Goal: Information Seeking & Learning: Compare options

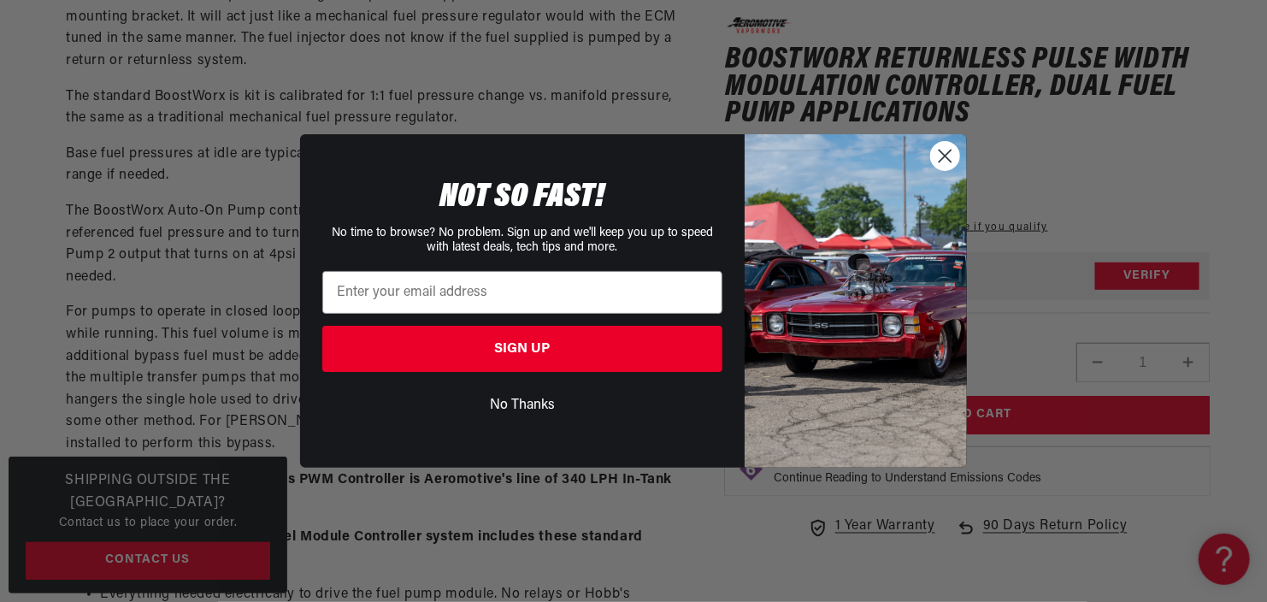
click at [945, 162] on icon "Close dialog" at bounding box center [945, 156] width 12 height 12
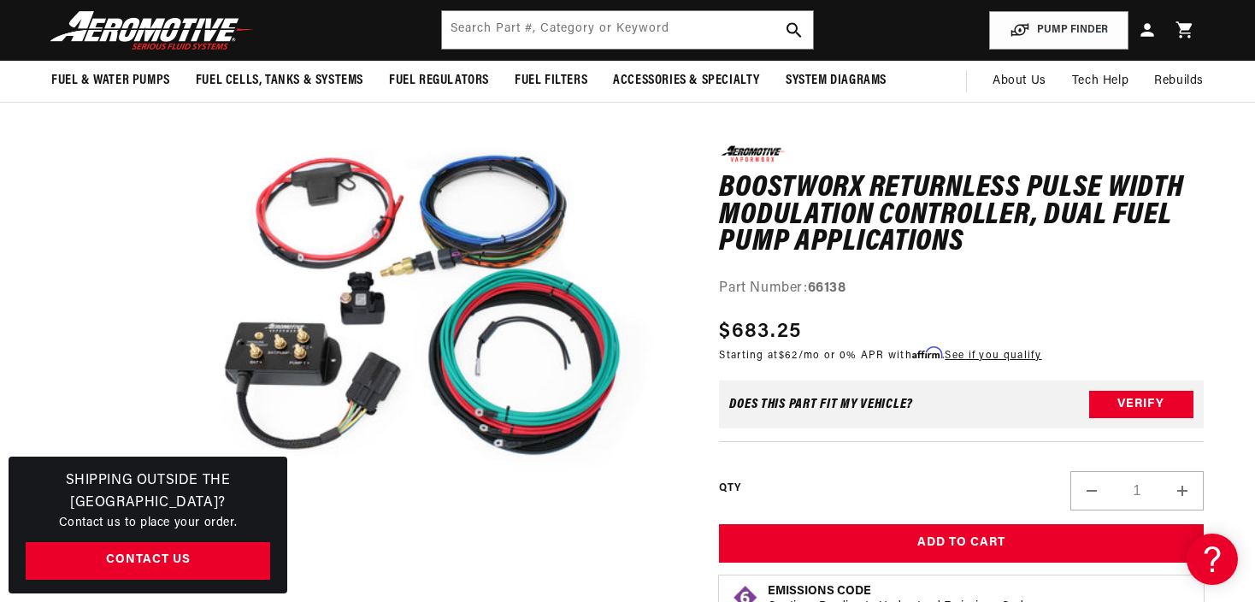
scroll to position [195, 0]
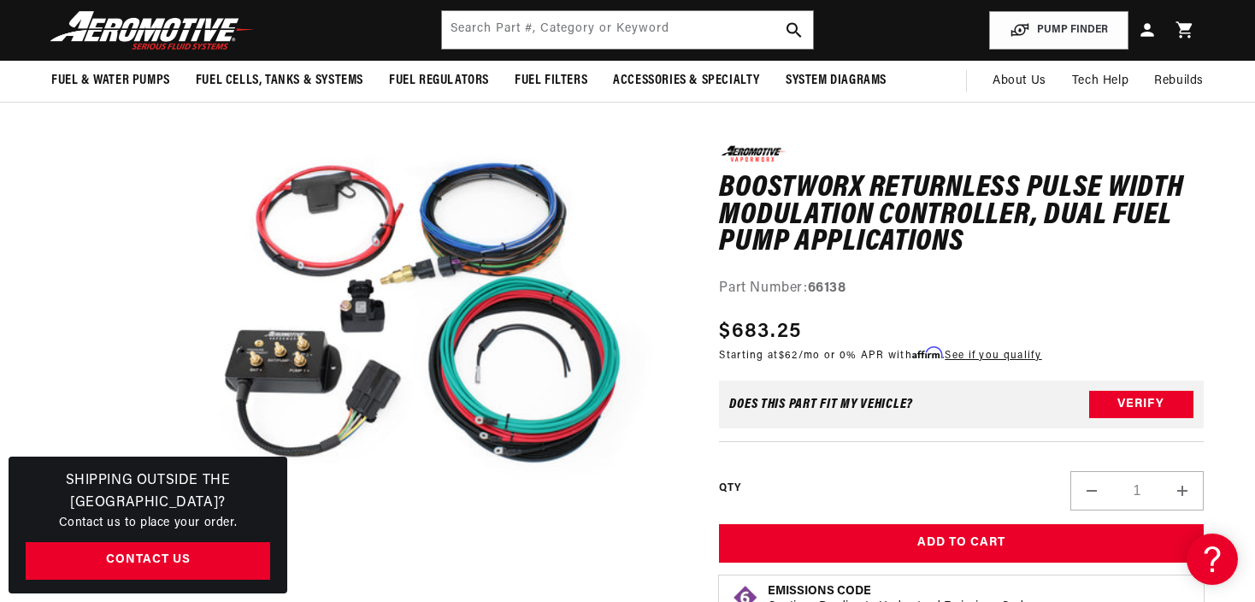
click at [145, 583] on button "Open media 1 in modal" at bounding box center [145, 583] width 0 height 0
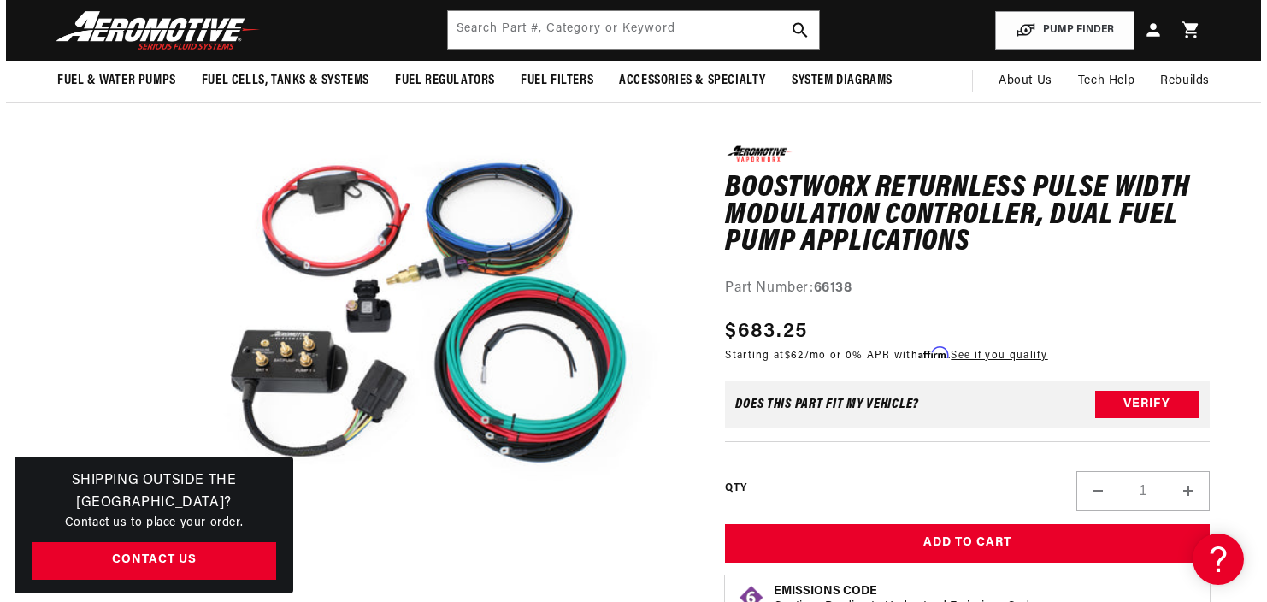
scroll to position [23, 0]
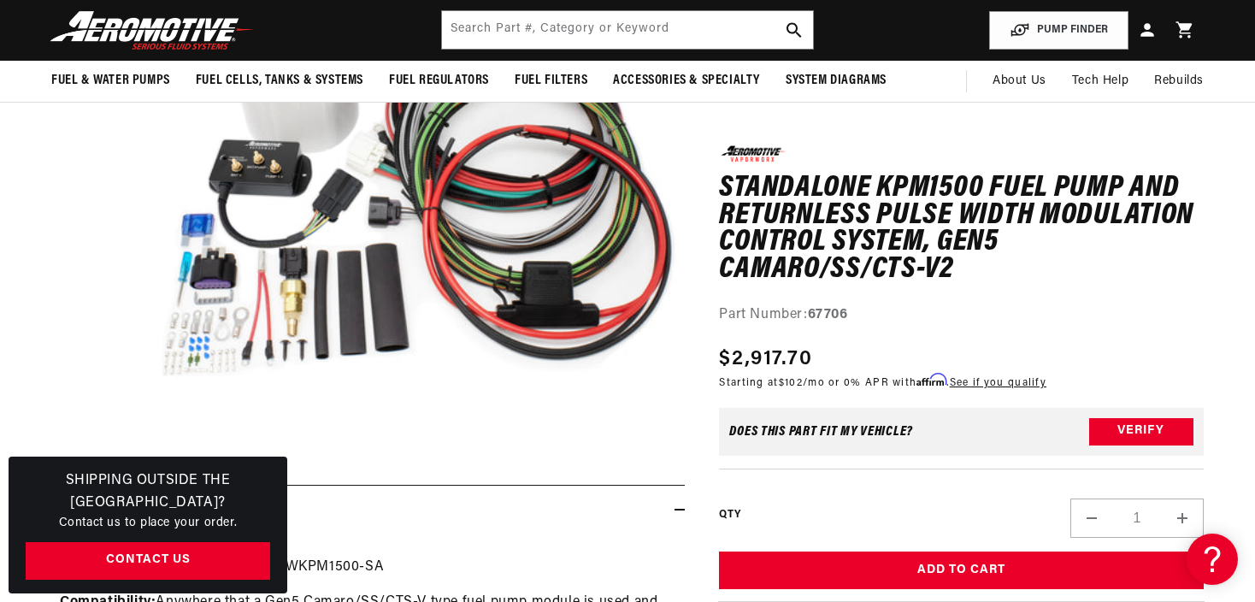
scroll to position [265, 0]
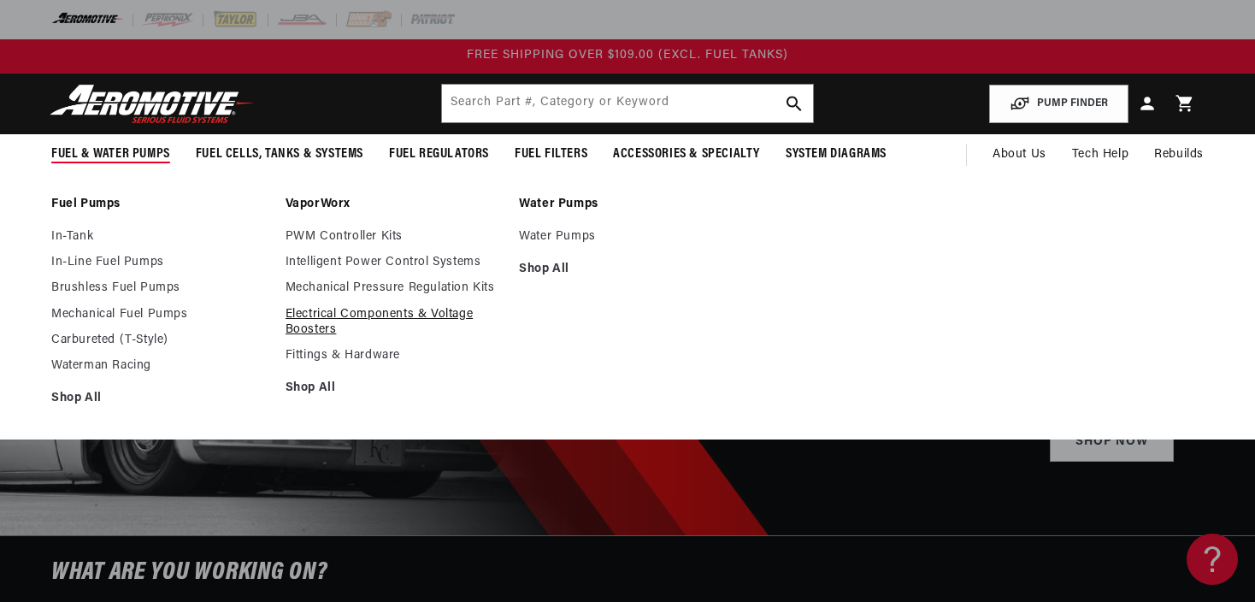
click at [327, 316] on link "Electrical Components & Voltage Boosters" at bounding box center [394, 322] width 217 height 31
click at [350, 268] on link "Intelligent Power Control Systems" at bounding box center [394, 262] width 217 height 15
click at [291, 238] on link "PWM Controller Kits" at bounding box center [394, 236] width 217 height 15
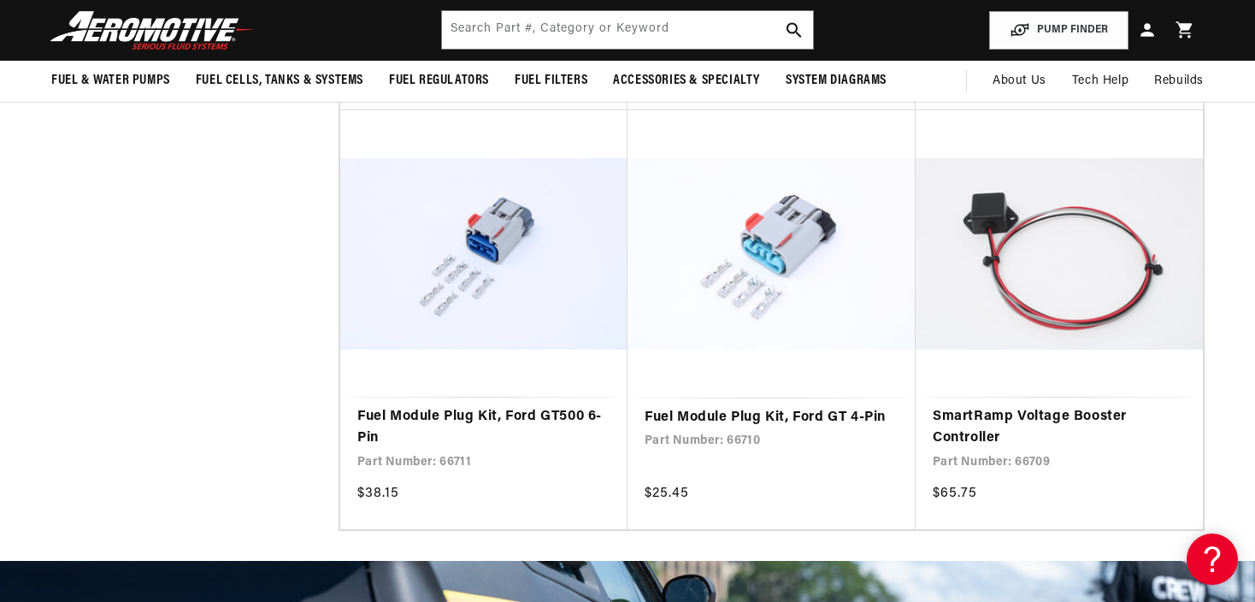
scroll to position [1139, 0]
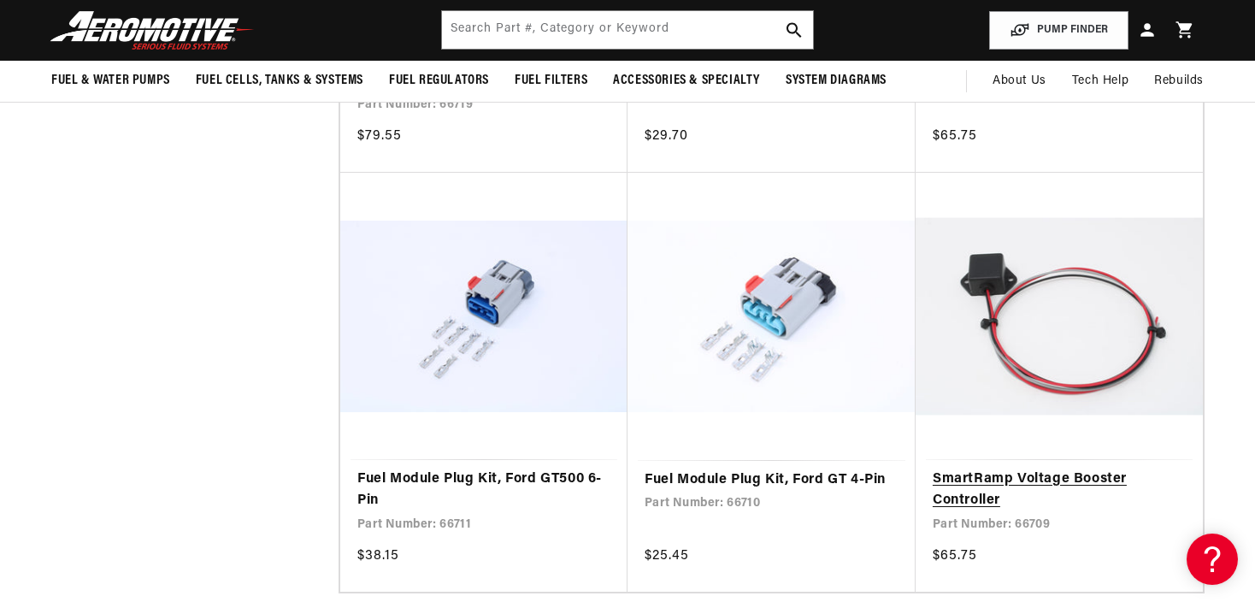
click at [986, 468] on link "SmartRamp Voltage Booster Controller" at bounding box center [1059, 490] width 253 height 44
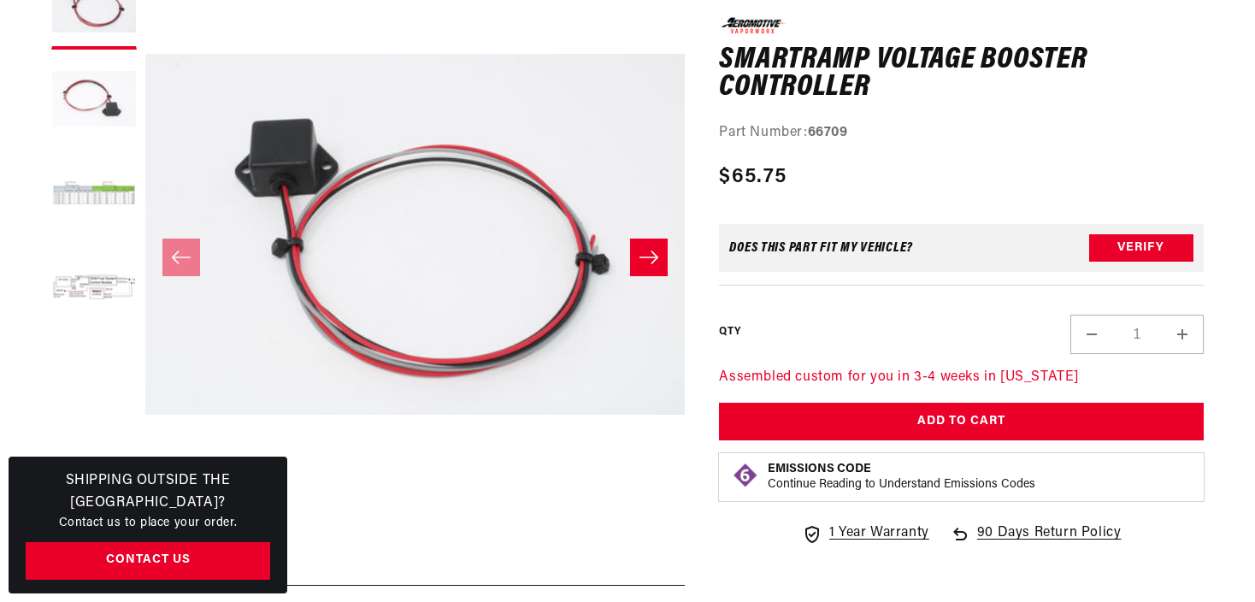
scroll to position [327, 0]
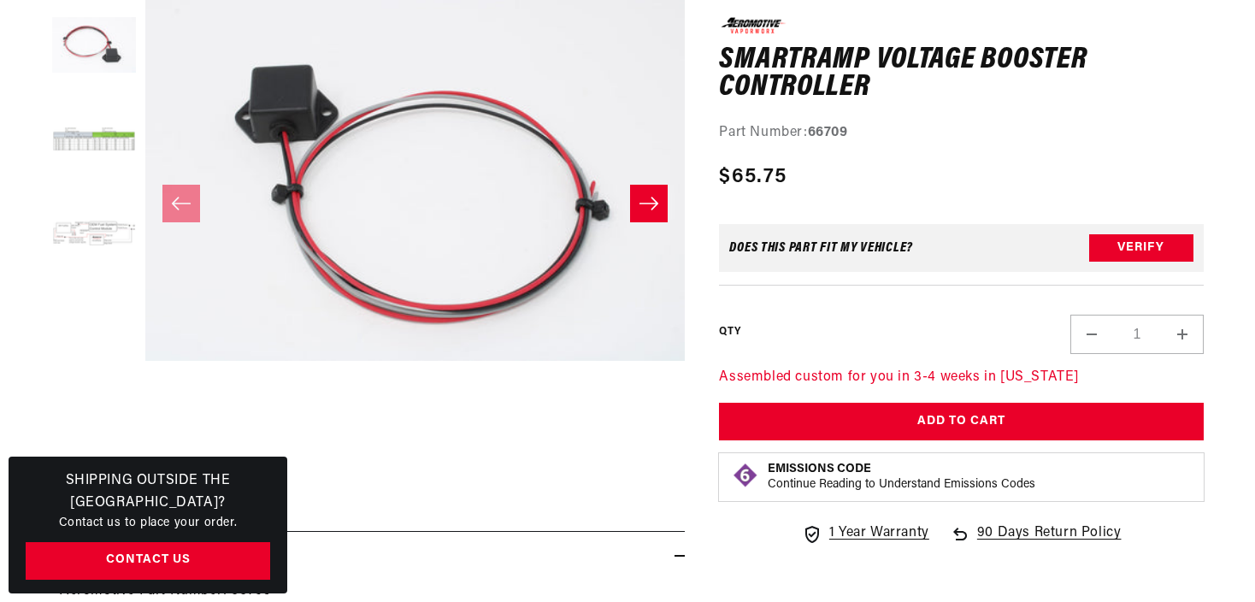
click at [66, 239] on button "Load image 4 in gallery view" at bounding box center [93, 234] width 85 height 85
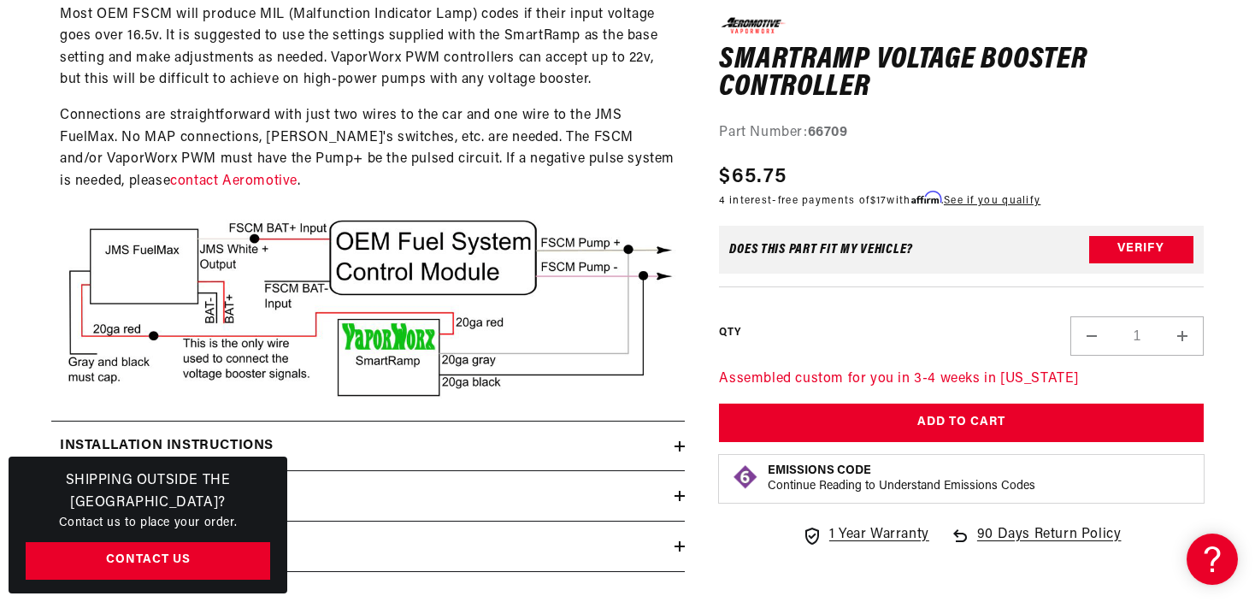
scroll to position [1758, 0]
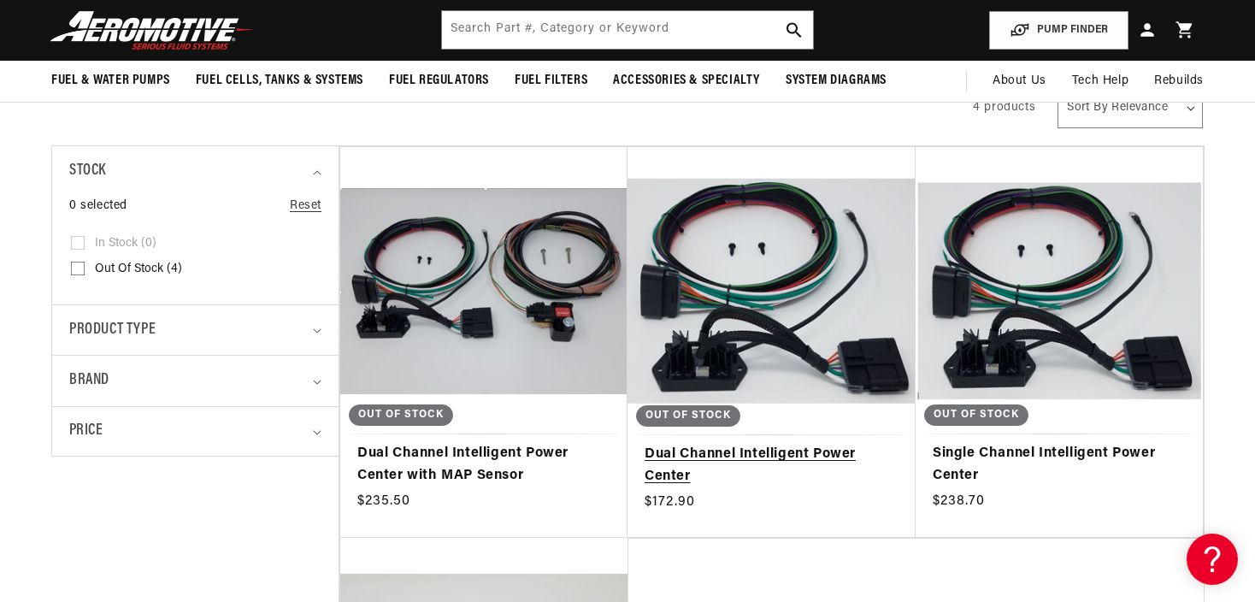
click at [854, 444] on link "Dual Channel Intelligent Power Center" at bounding box center [772, 466] width 254 height 44
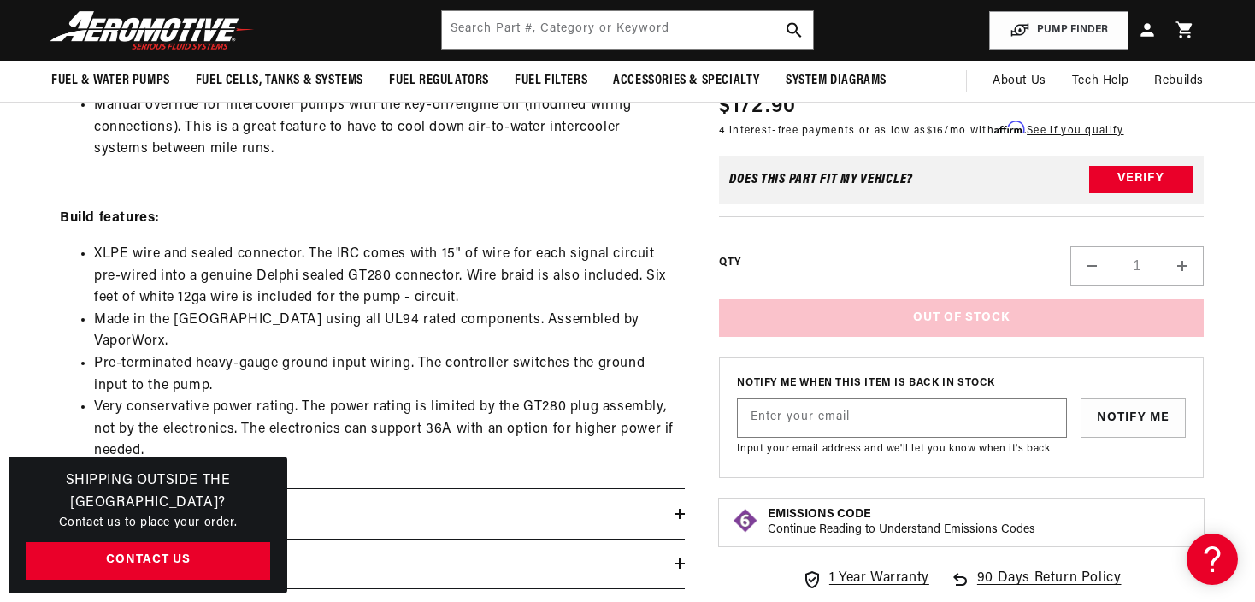
scroll to position [1412, 0]
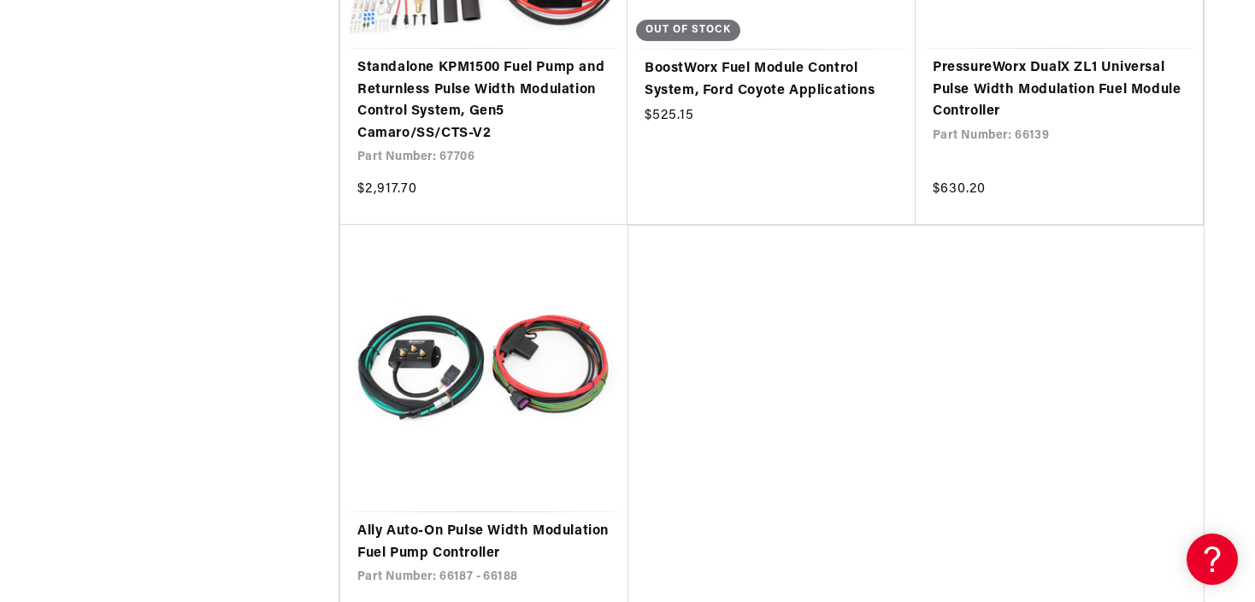
scroll to position [3017, 0]
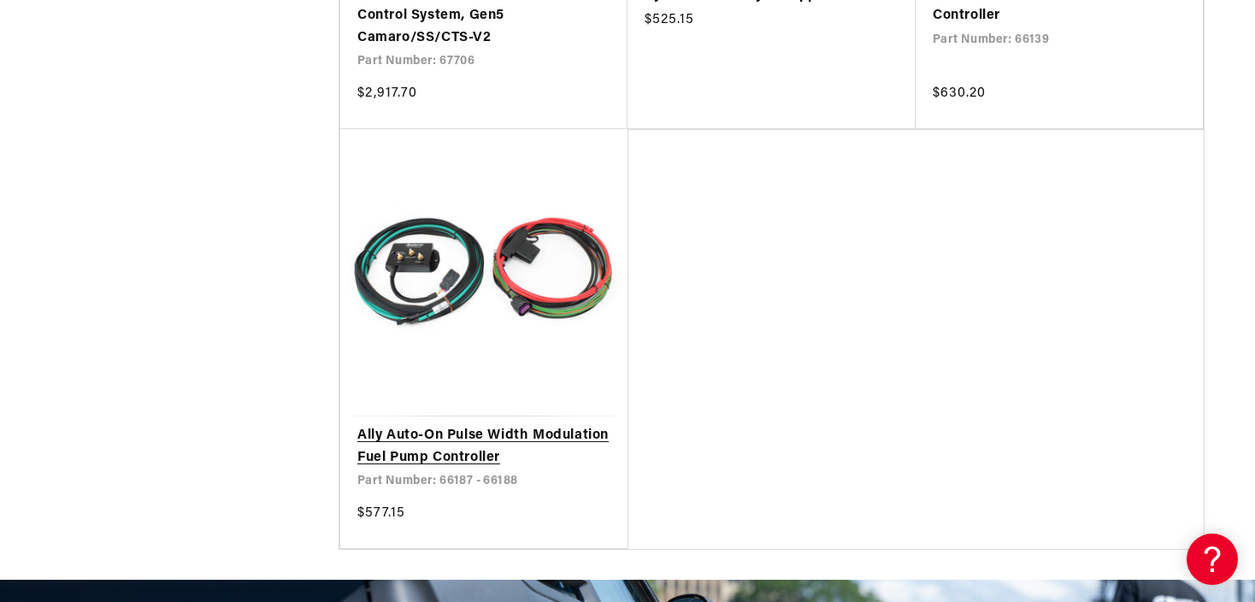
click at [469, 442] on link "Ally Auto-On Pulse Width Modulation Fuel Pump Controller" at bounding box center [483, 447] width 253 height 44
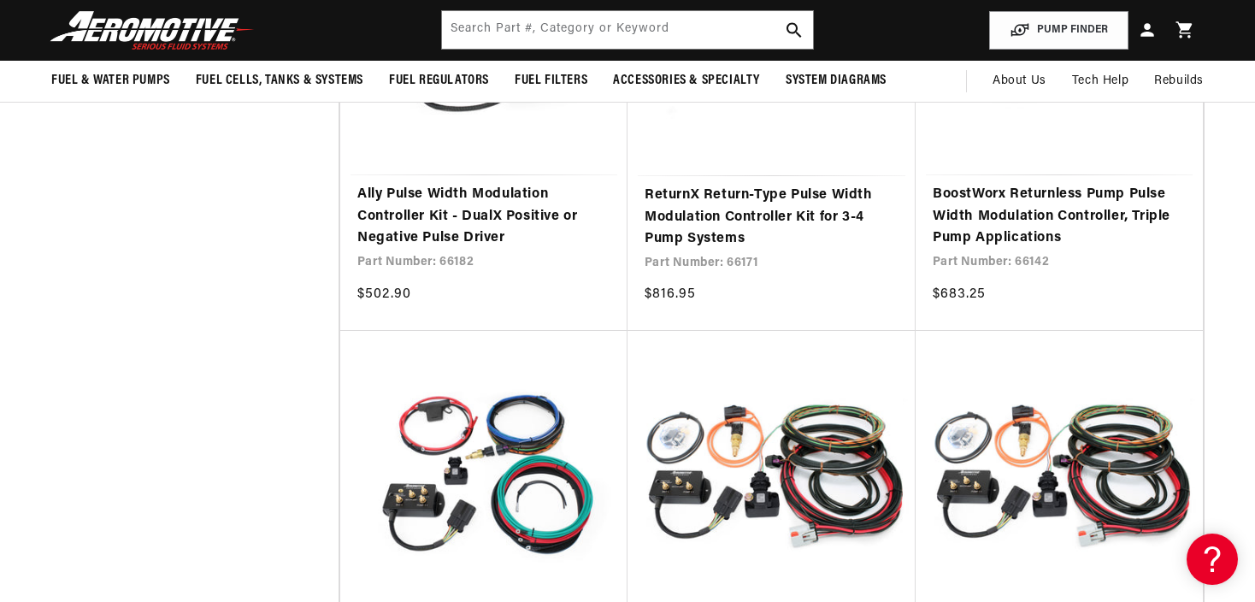
scroll to position [974, 0]
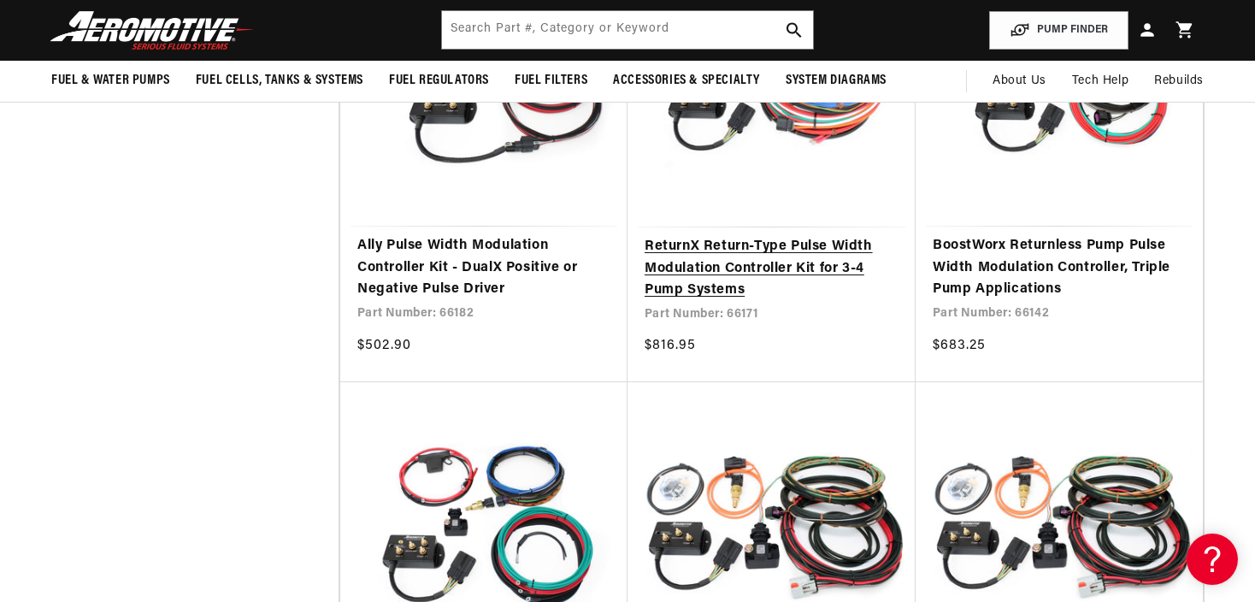
click at [734, 263] on link "ReturnX Return-Type Pulse Width Modulation Controller Kit for 3-4 Pump Systems" at bounding box center [772, 269] width 254 height 66
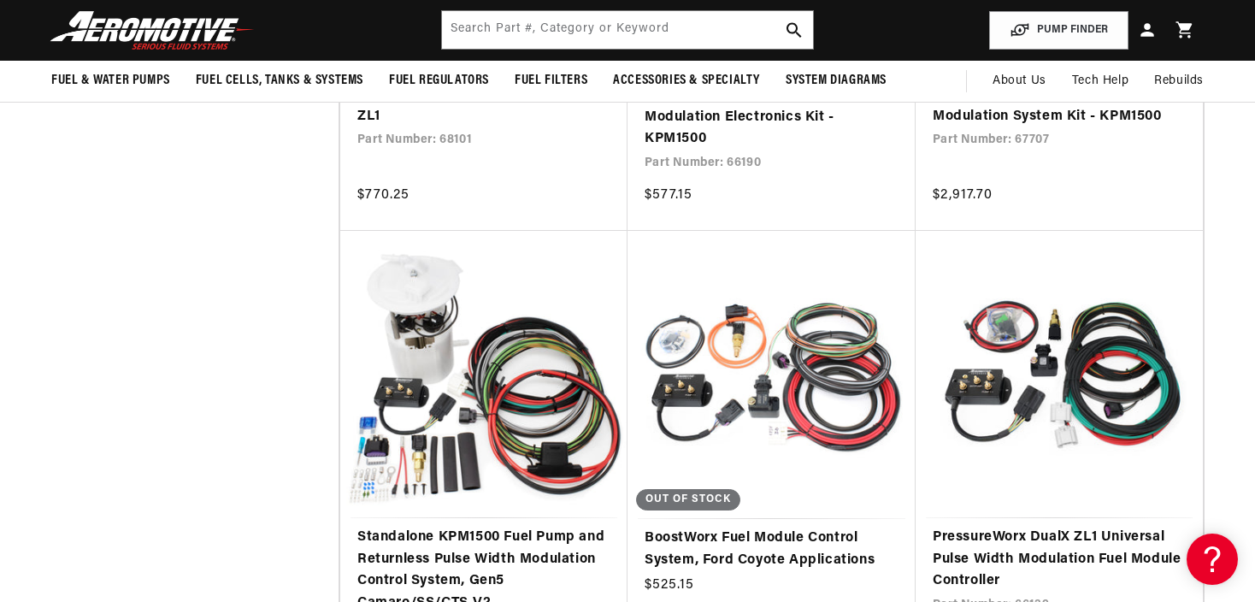
scroll to position [2440, 0]
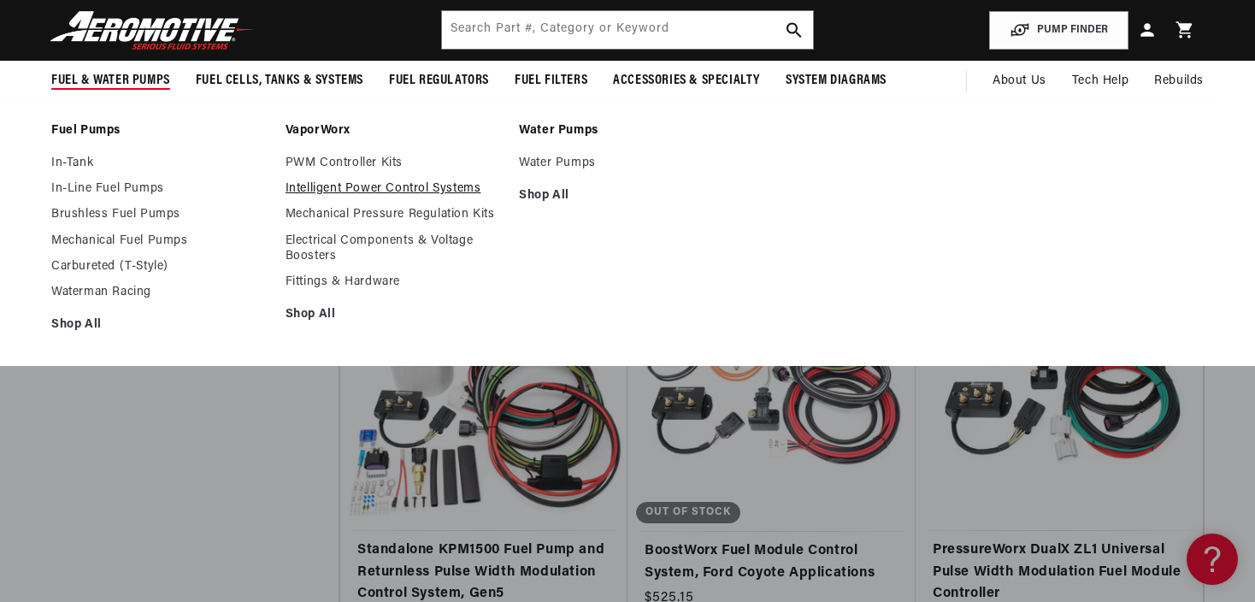
click at [326, 181] on link "Intelligent Power Control Systems" at bounding box center [394, 188] width 217 height 15
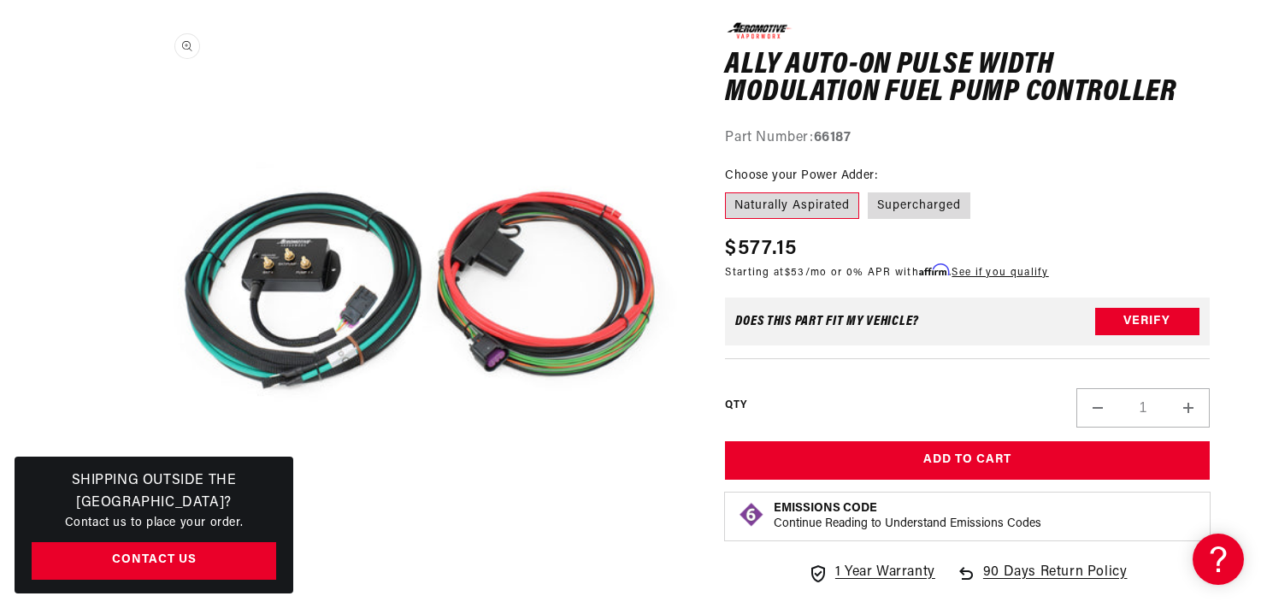
scroll to position [239, 0]
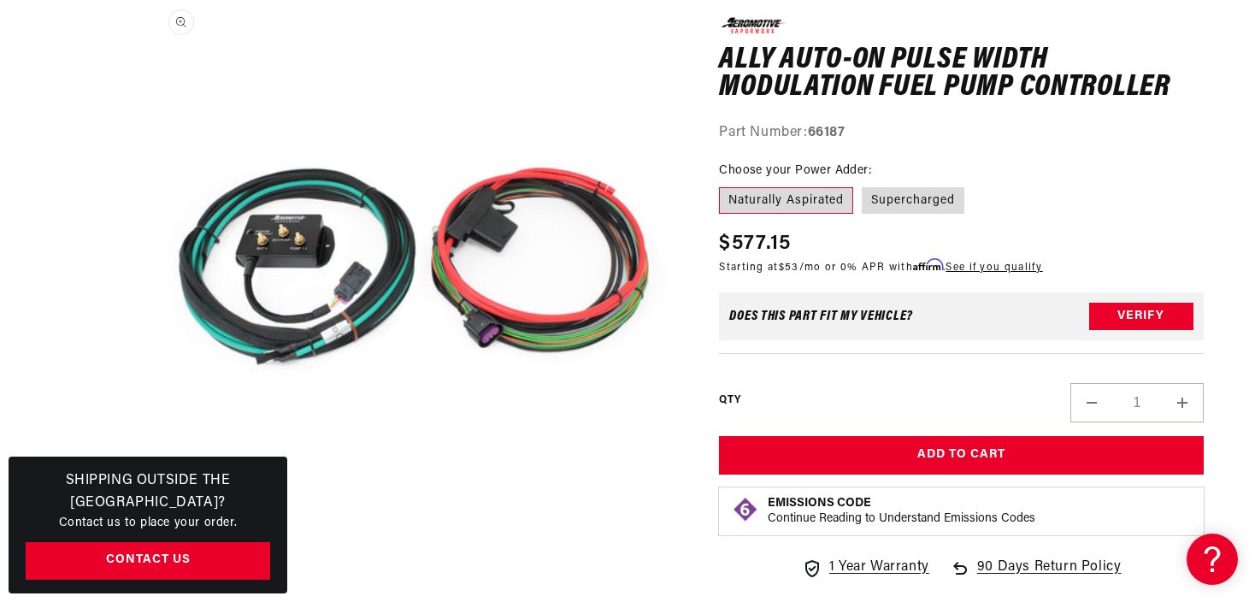
click at [145, 539] on button "Open media 1 in modal" at bounding box center [145, 539] width 0 height 0
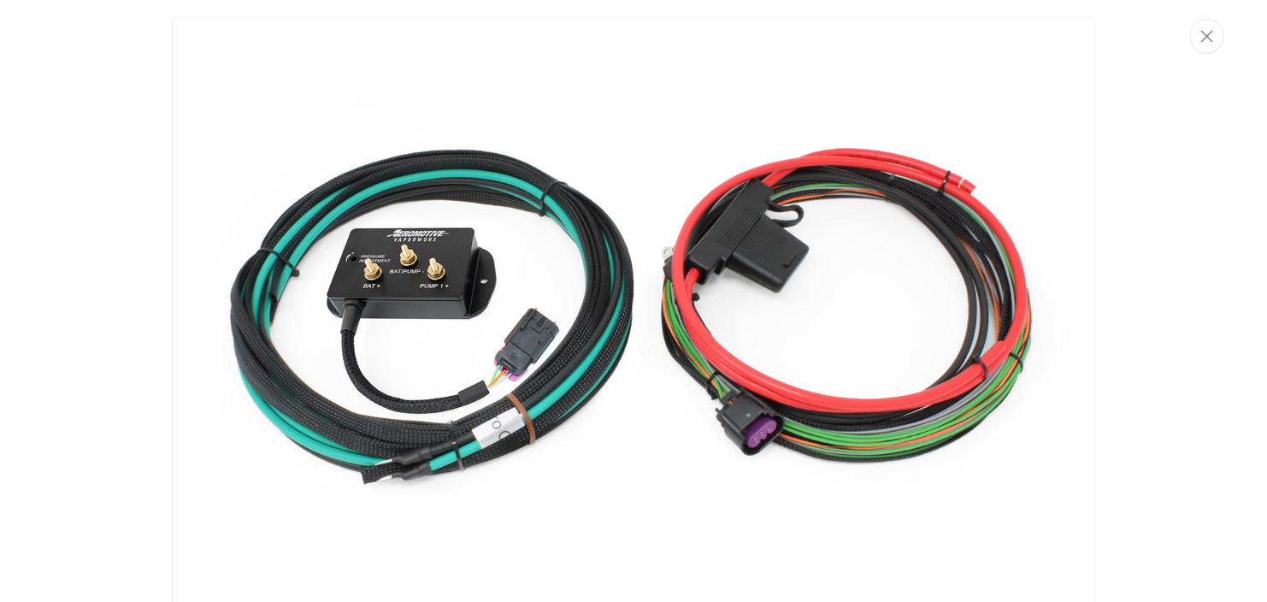
scroll to position [18, 0]
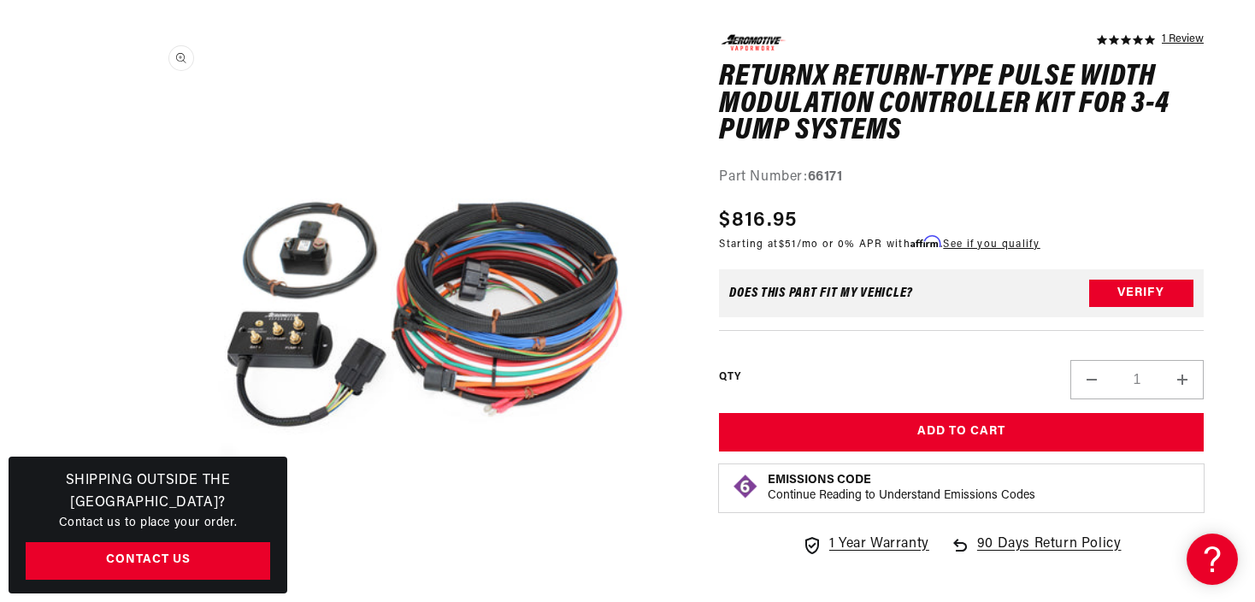
click at [145, 574] on button "Open media 1 in modal" at bounding box center [145, 574] width 0 height 0
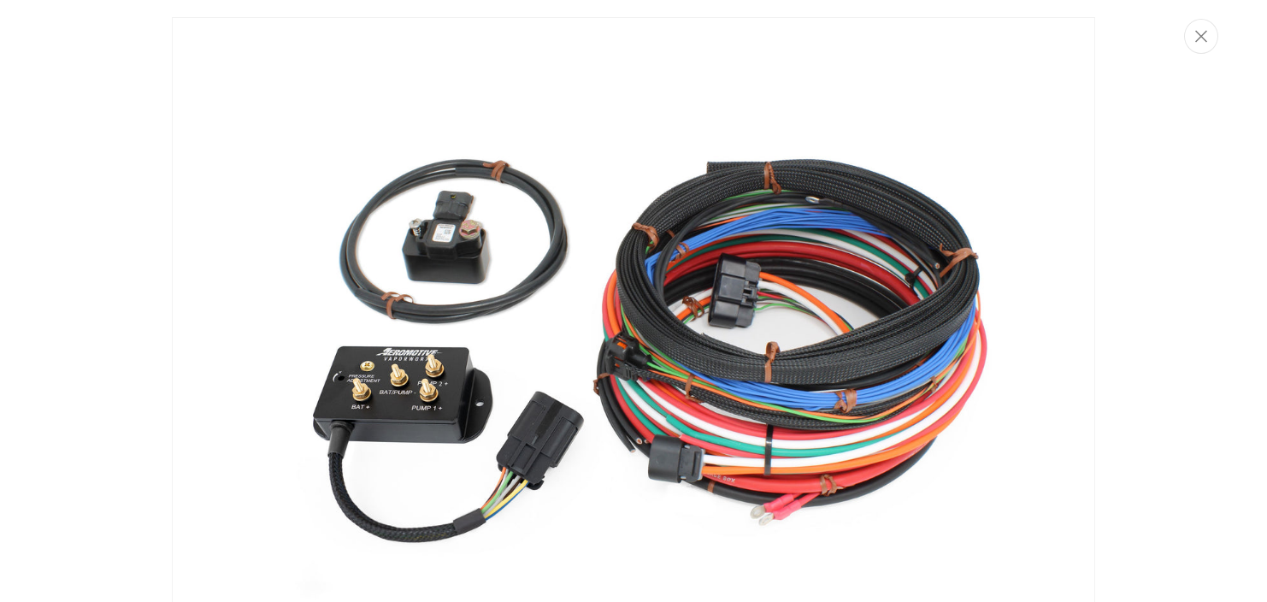
scroll to position [32, 0]
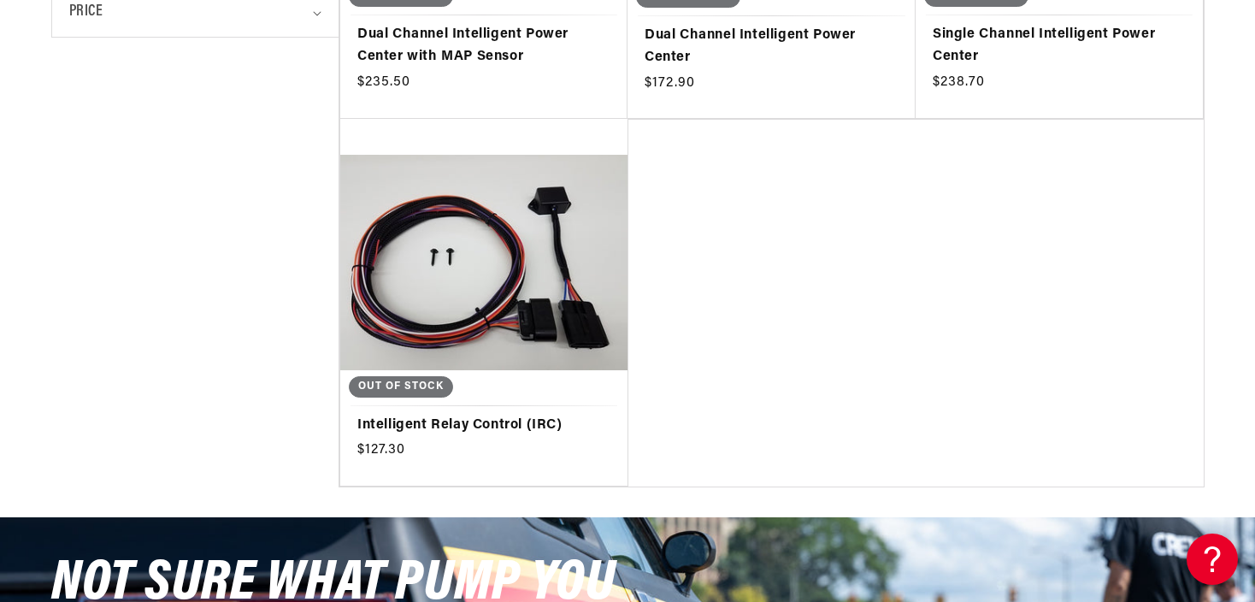
scroll to position [684, 0]
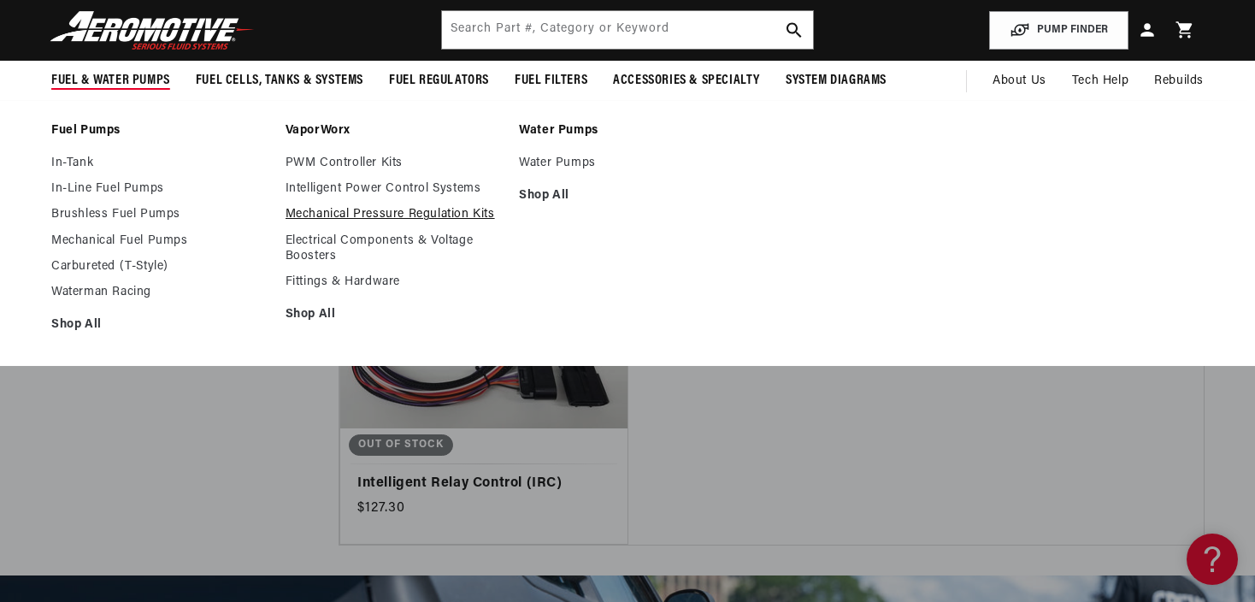
click at [403, 209] on link "Mechanical Pressure Regulation Kits" at bounding box center [394, 214] width 217 height 15
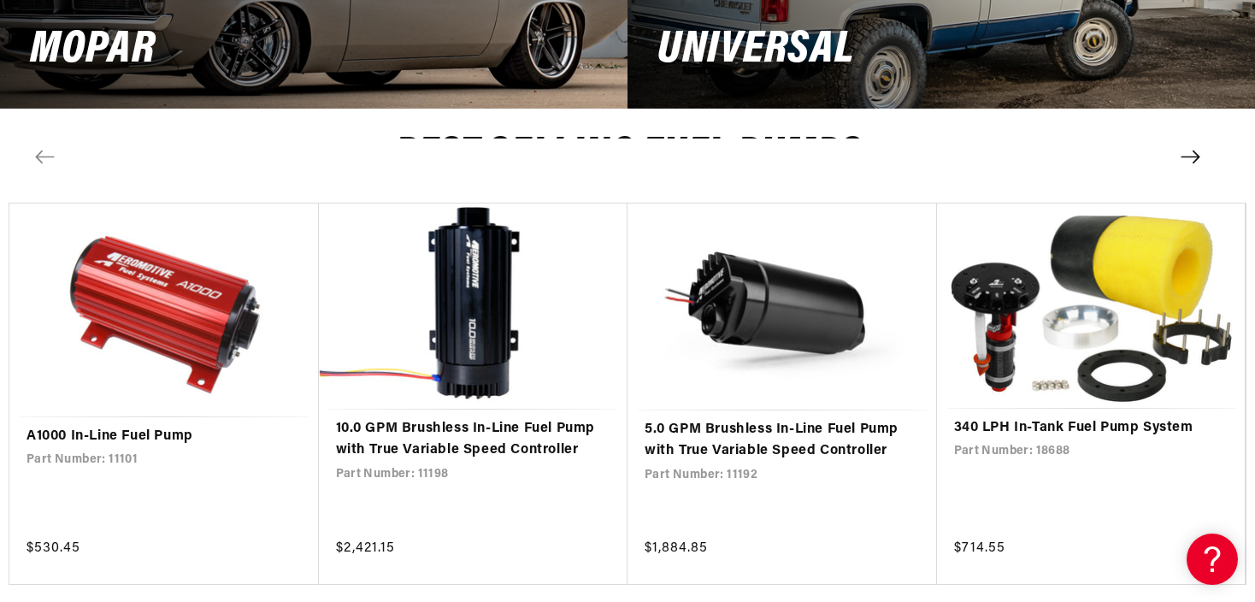
scroll to position [3129, 0]
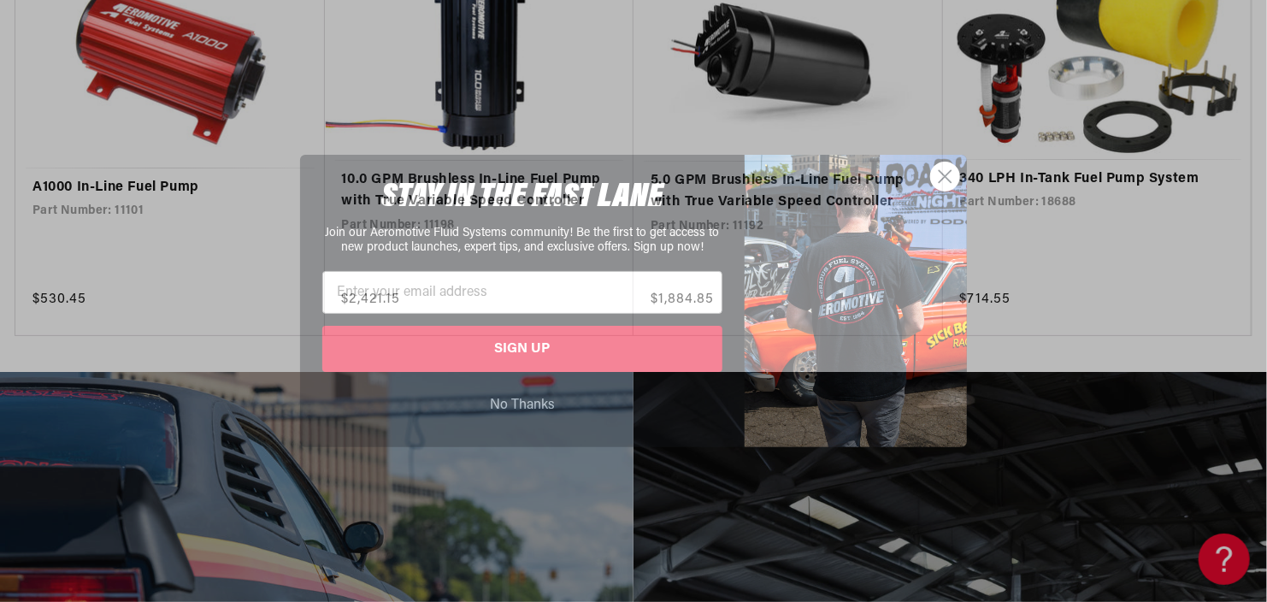
drag, startPoint x: 1256, startPoint y: 75, endPoint x: 471, endPoint y: 97, distance: 785.0
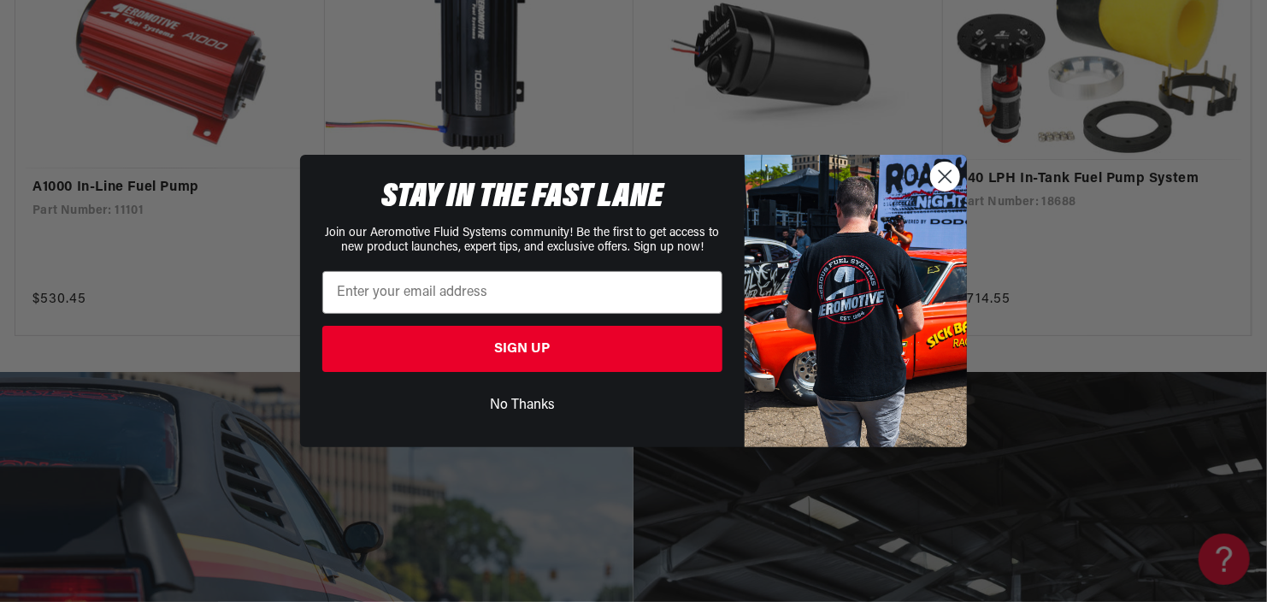
click at [946, 175] on icon "Close dialog" at bounding box center [945, 177] width 12 height 12
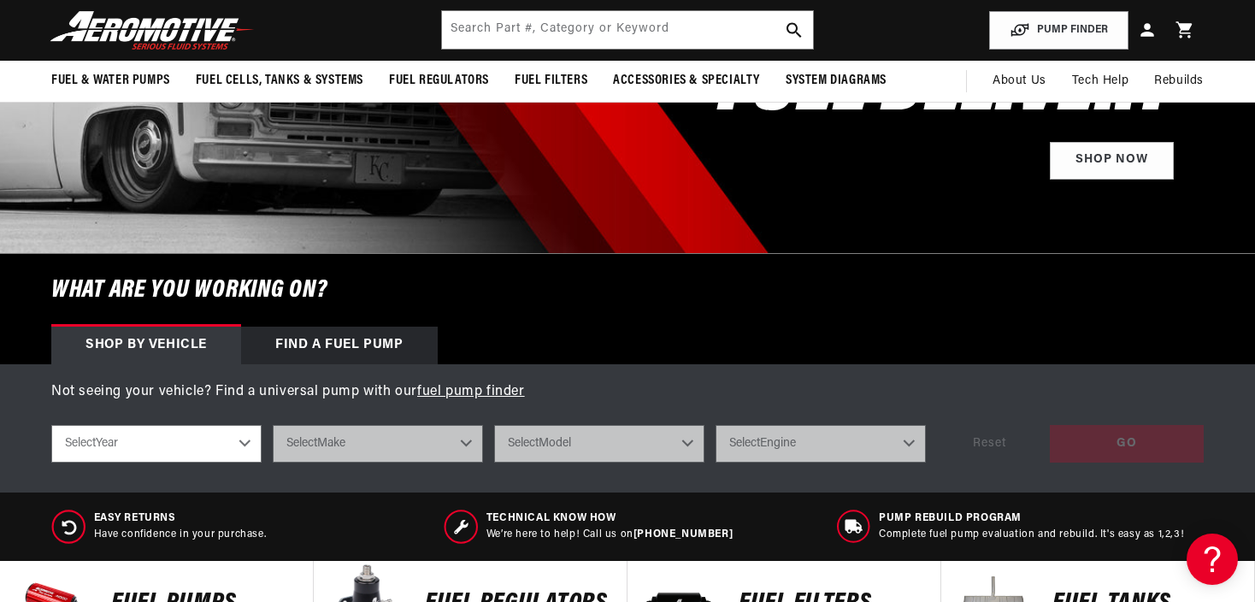
scroll to position [235, 0]
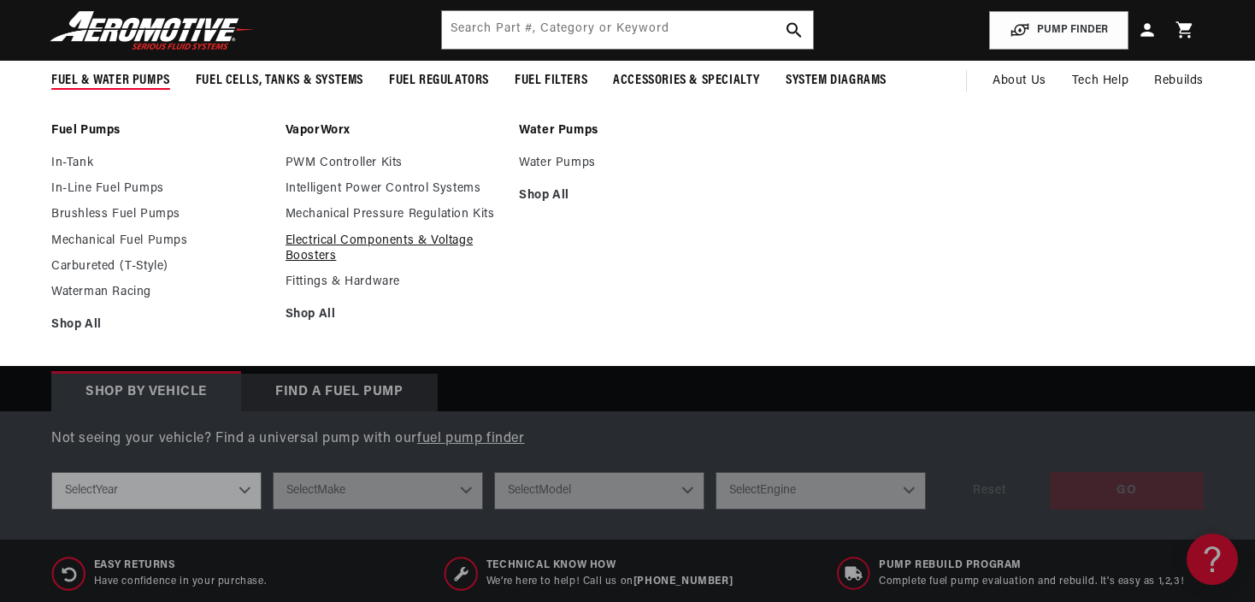
click at [303, 256] on link "Electrical Components & Voltage Boosters" at bounding box center [394, 248] width 217 height 31
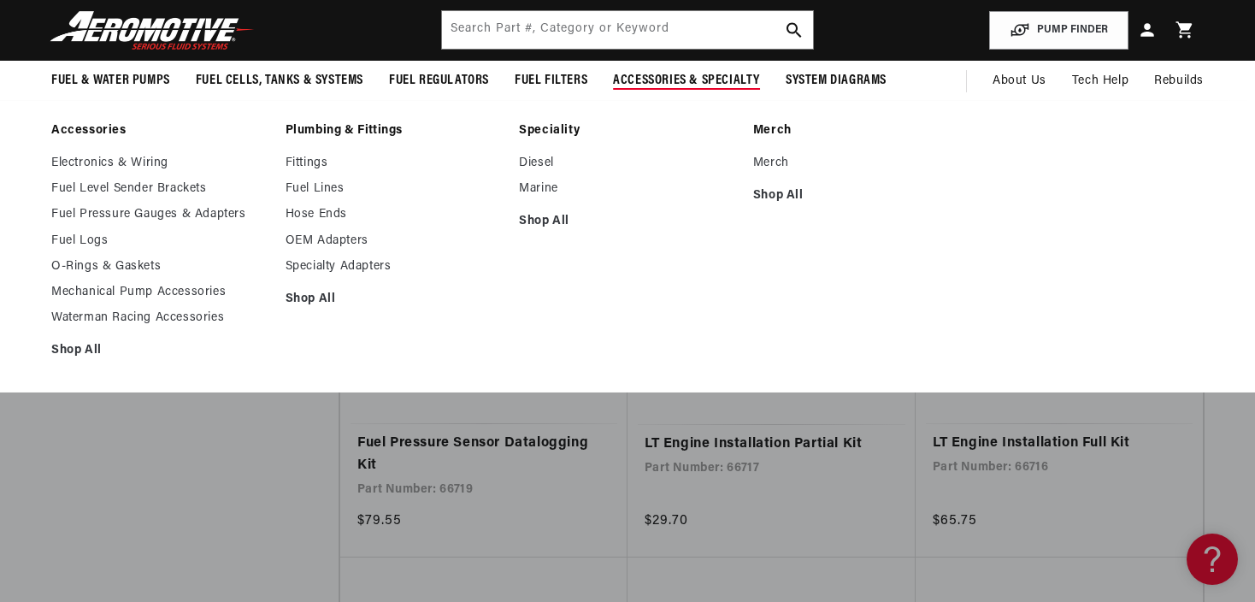
scroll to position [606, 0]
